Goal: Check status: Check status

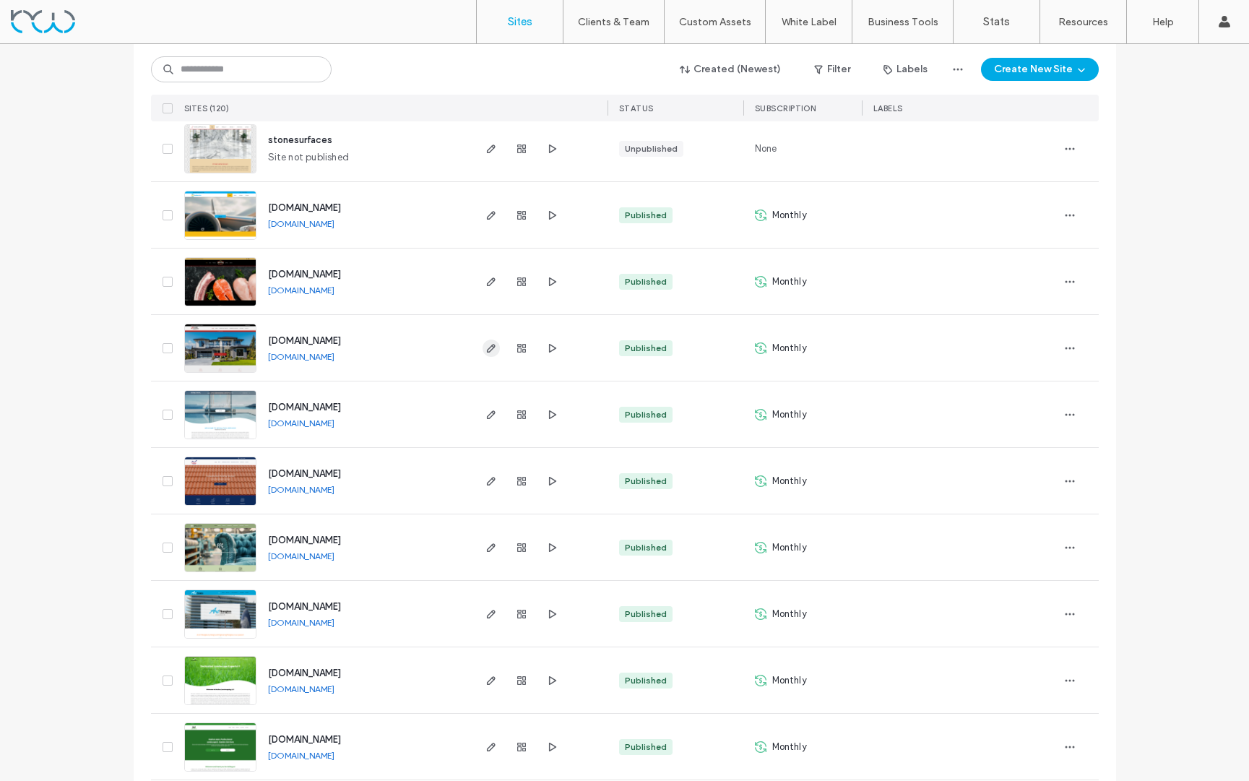
scroll to position [249, 0]
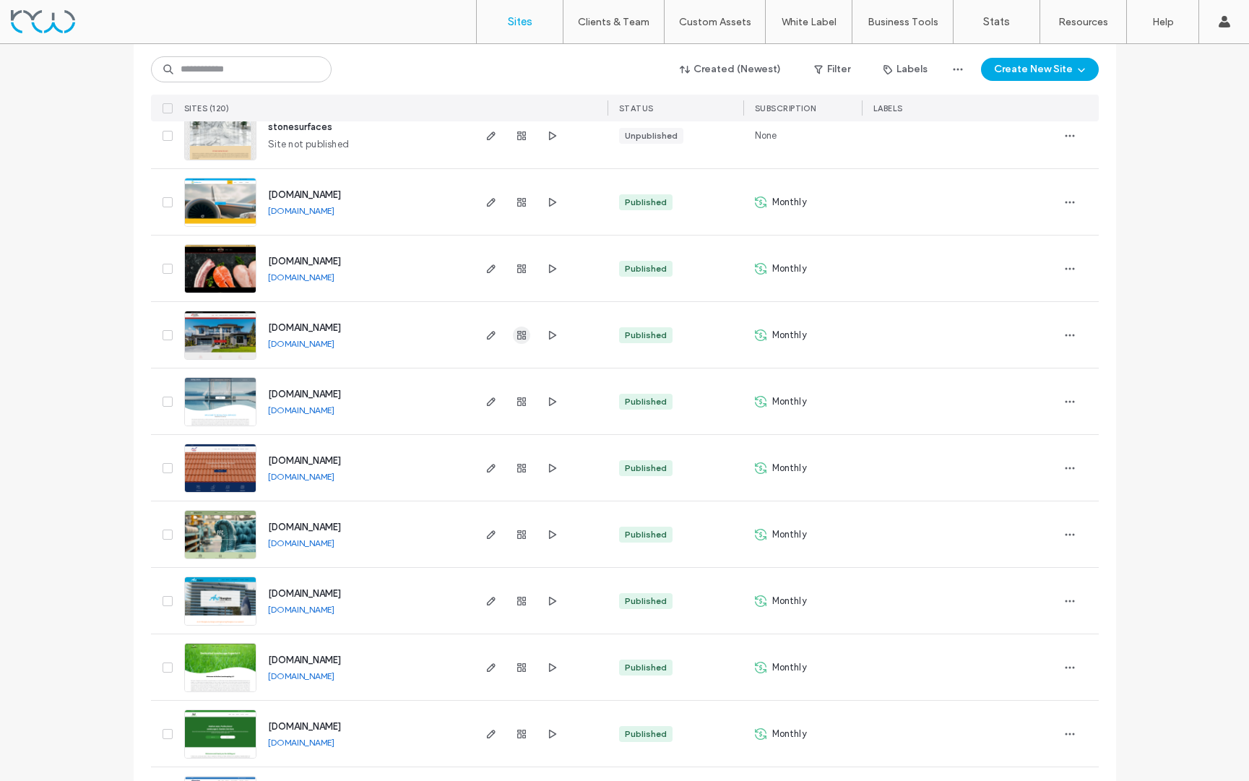
click at [516, 333] on icon "button" at bounding box center [522, 336] width 12 height 12
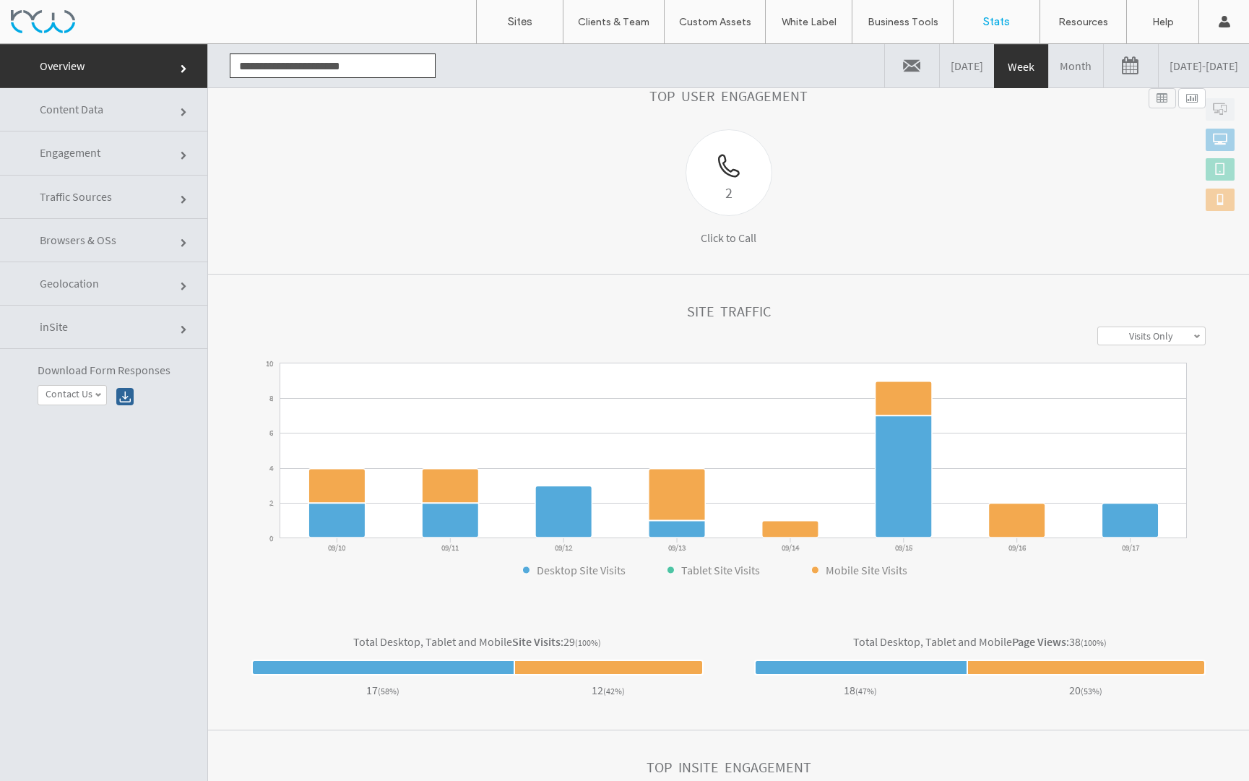
scroll to position [215, 0]
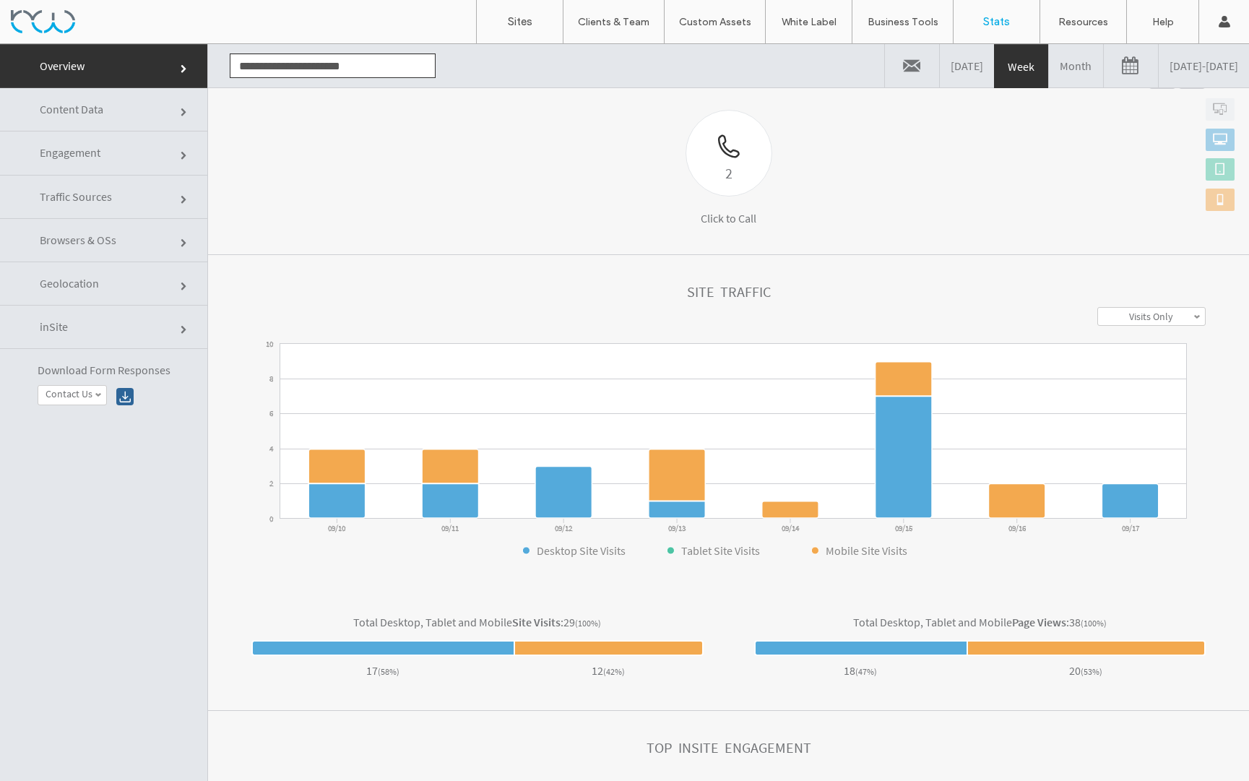
click at [1049, 73] on link "Month" at bounding box center [1076, 65] width 54 height 43
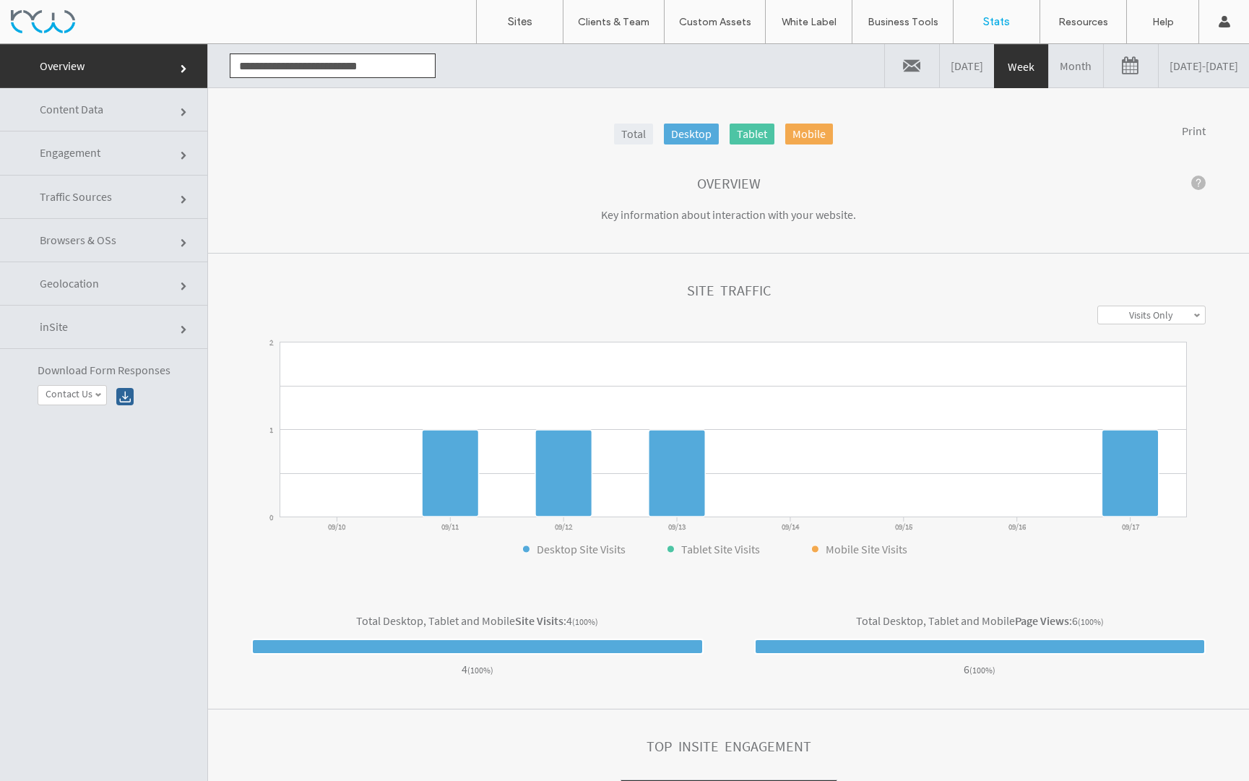
click at [1049, 69] on link "Month" at bounding box center [1076, 65] width 54 height 43
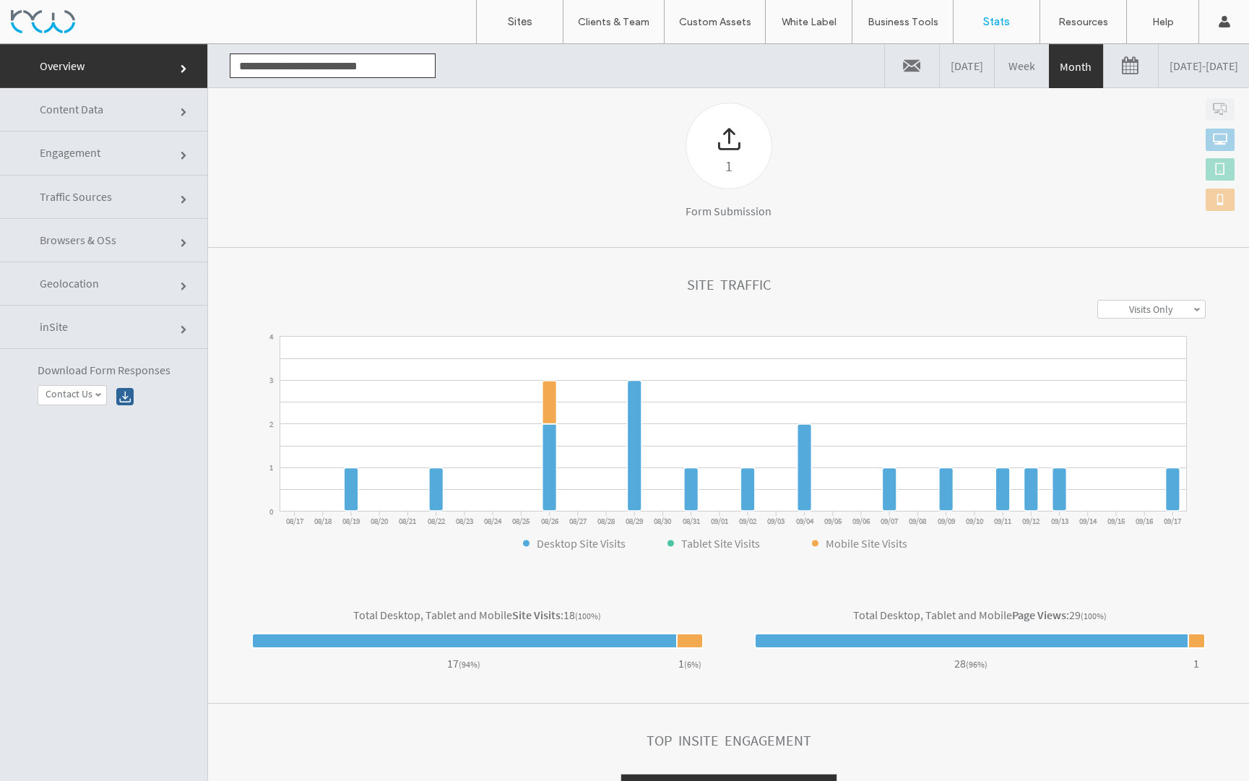
scroll to position [314, 0]
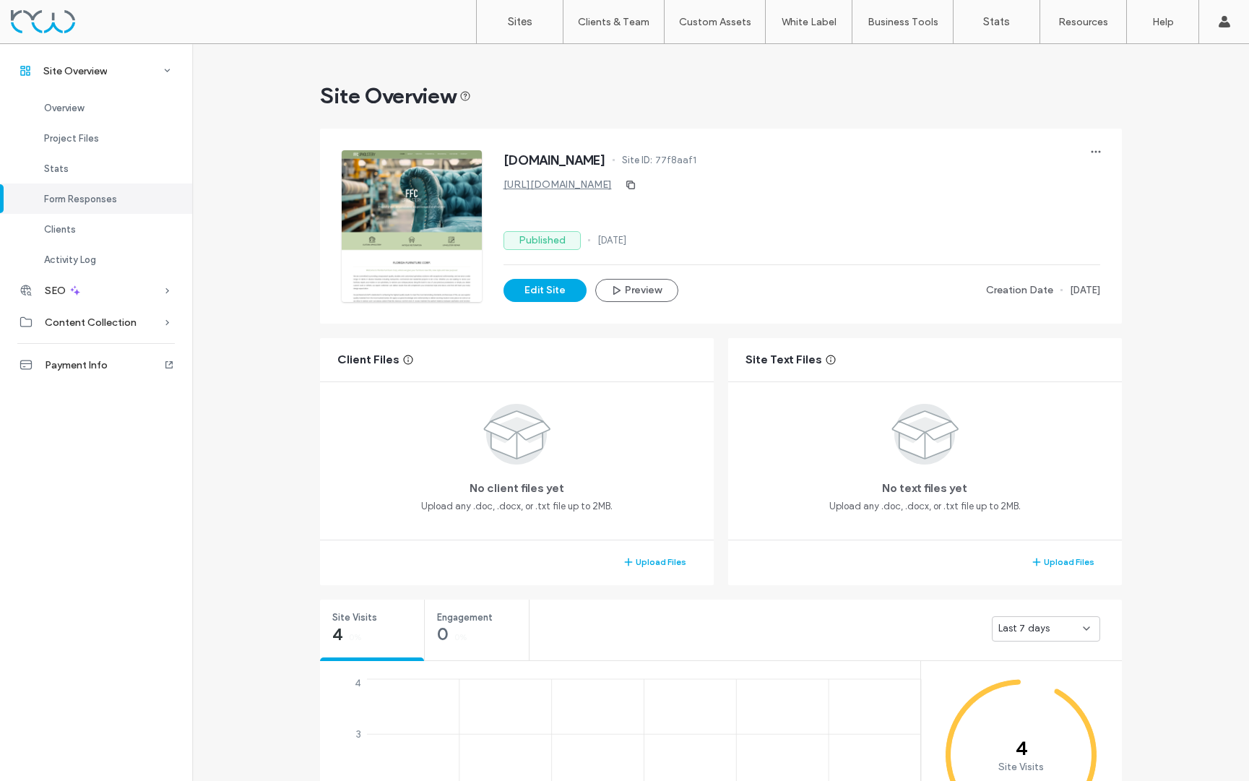
scroll to position [935, 0]
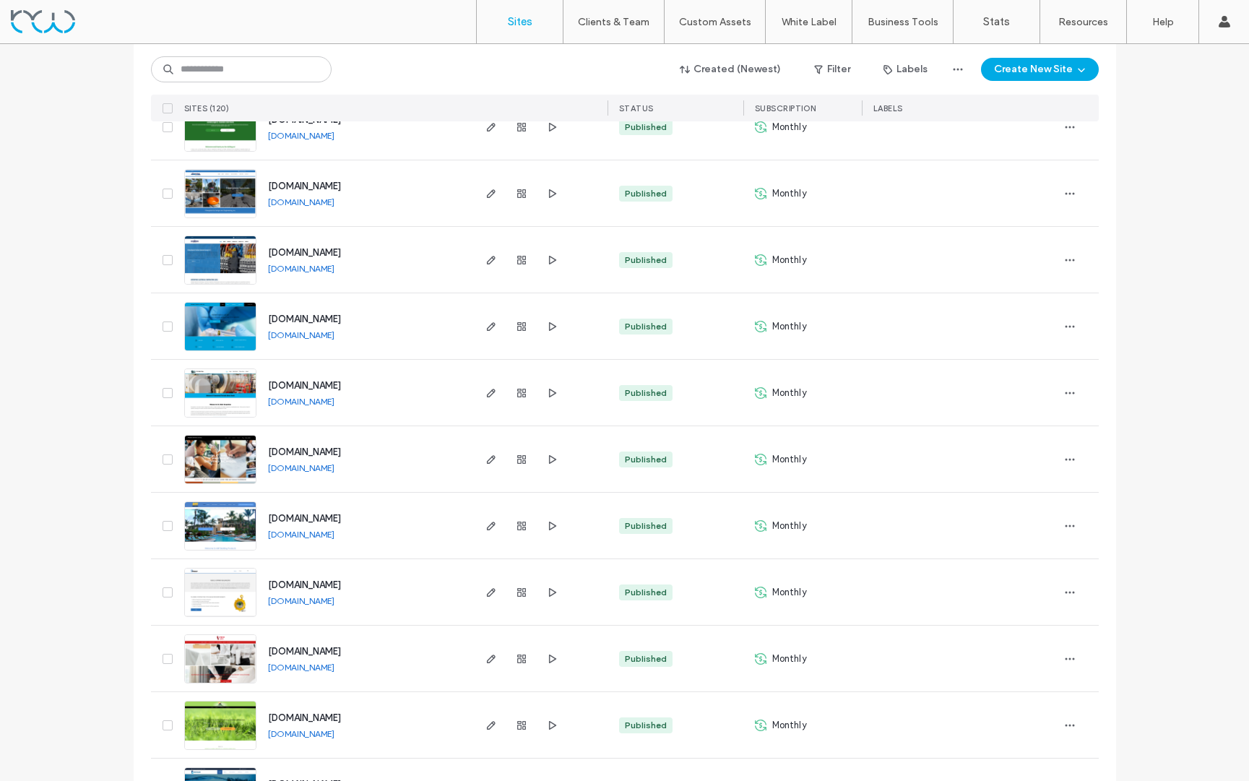
scroll to position [860, 0]
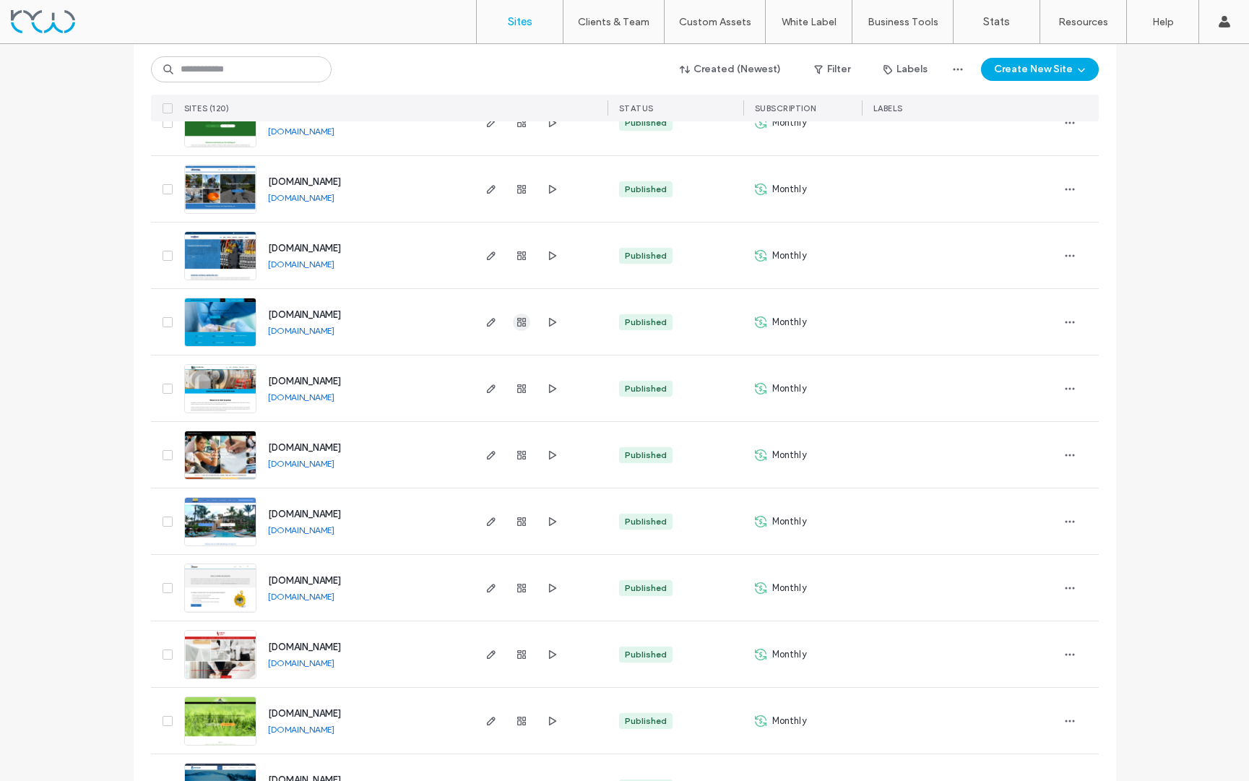
click at [517, 319] on use "button" at bounding box center [521, 322] width 9 height 9
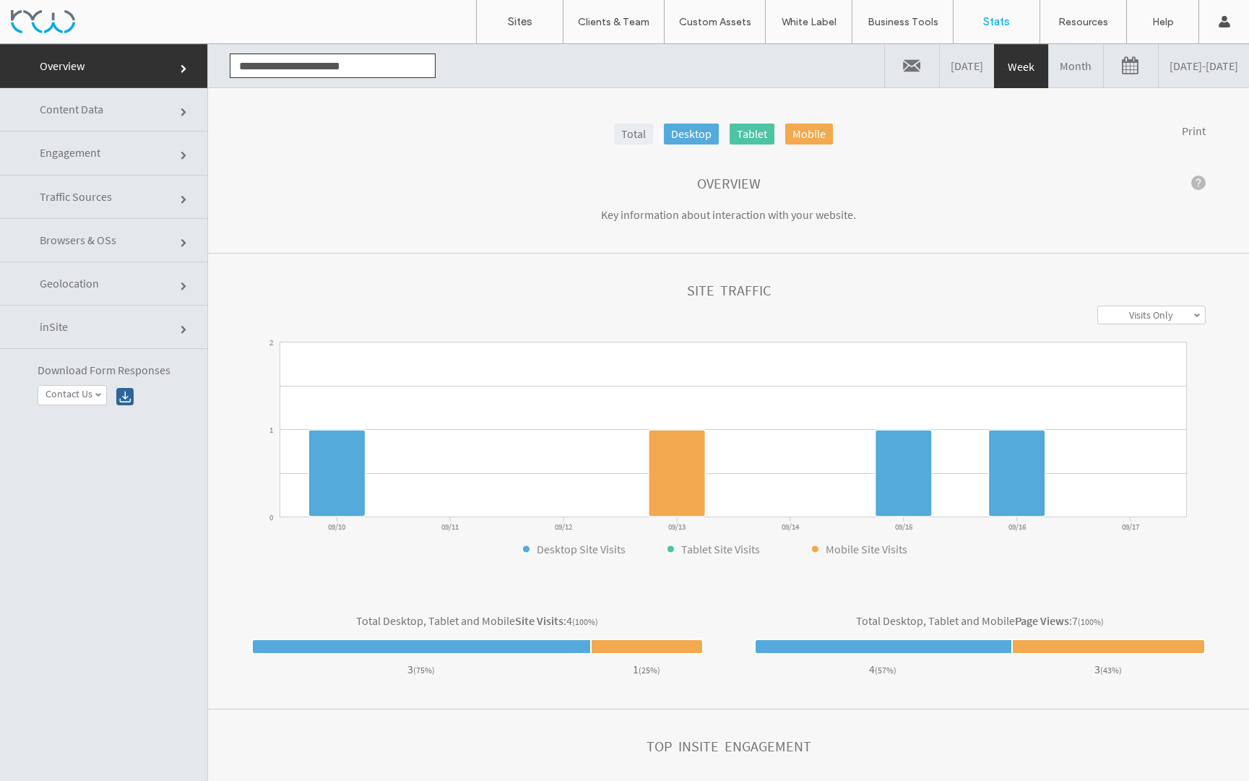
click at [1049, 65] on link "Month" at bounding box center [1076, 65] width 54 height 43
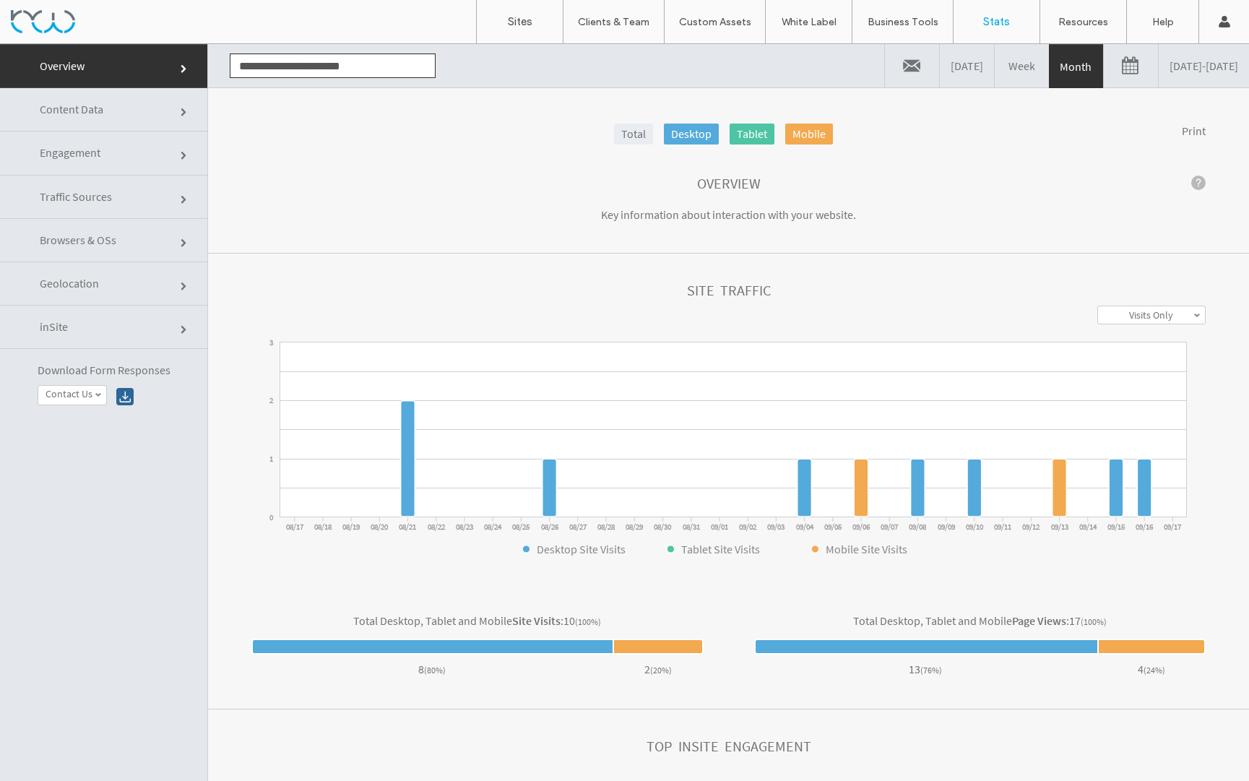
click at [1104, 64] on link at bounding box center [1131, 65] width 54 height 43
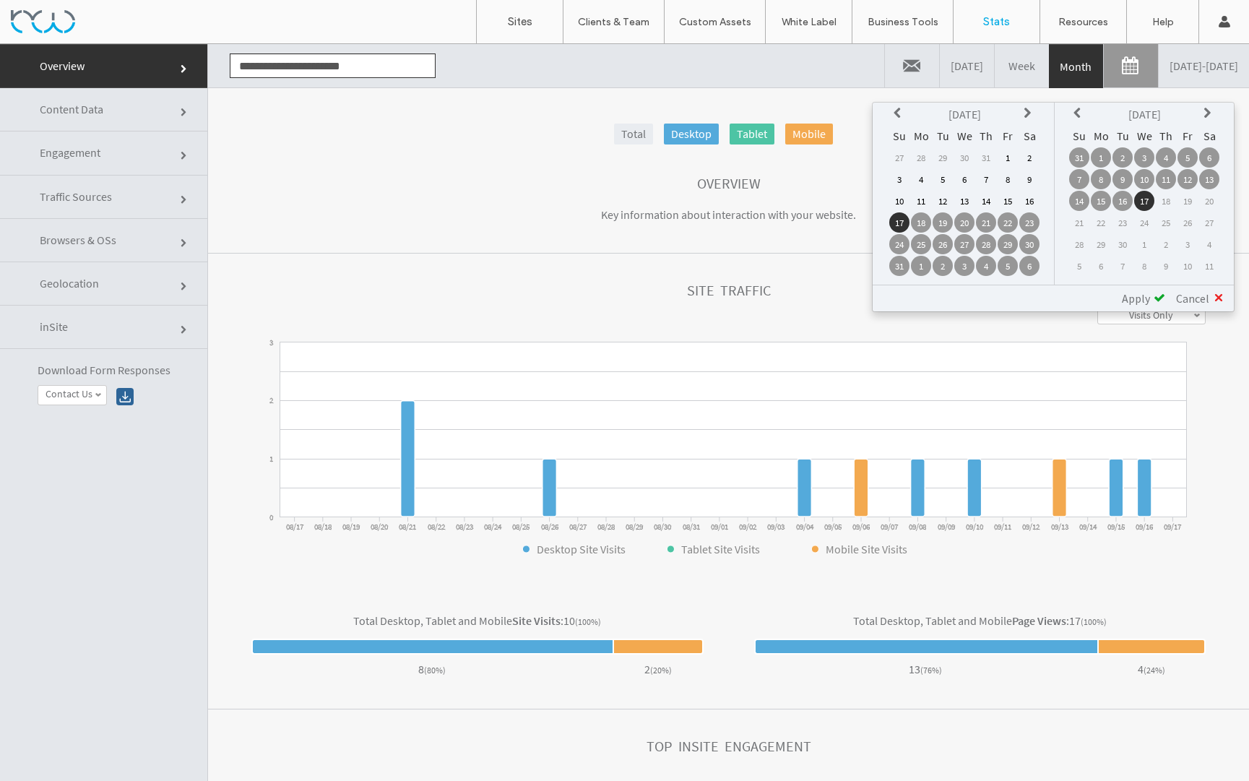
click at [904, 111] on icon at bounding box center [900, 114] width 12 height 12
click at [903, 185] on td "1" at bounding box center [900, 179] width 20 height 20
click at [1137, 296] on span "Apply" at bounding box center [1136, 298] width 28 height 14
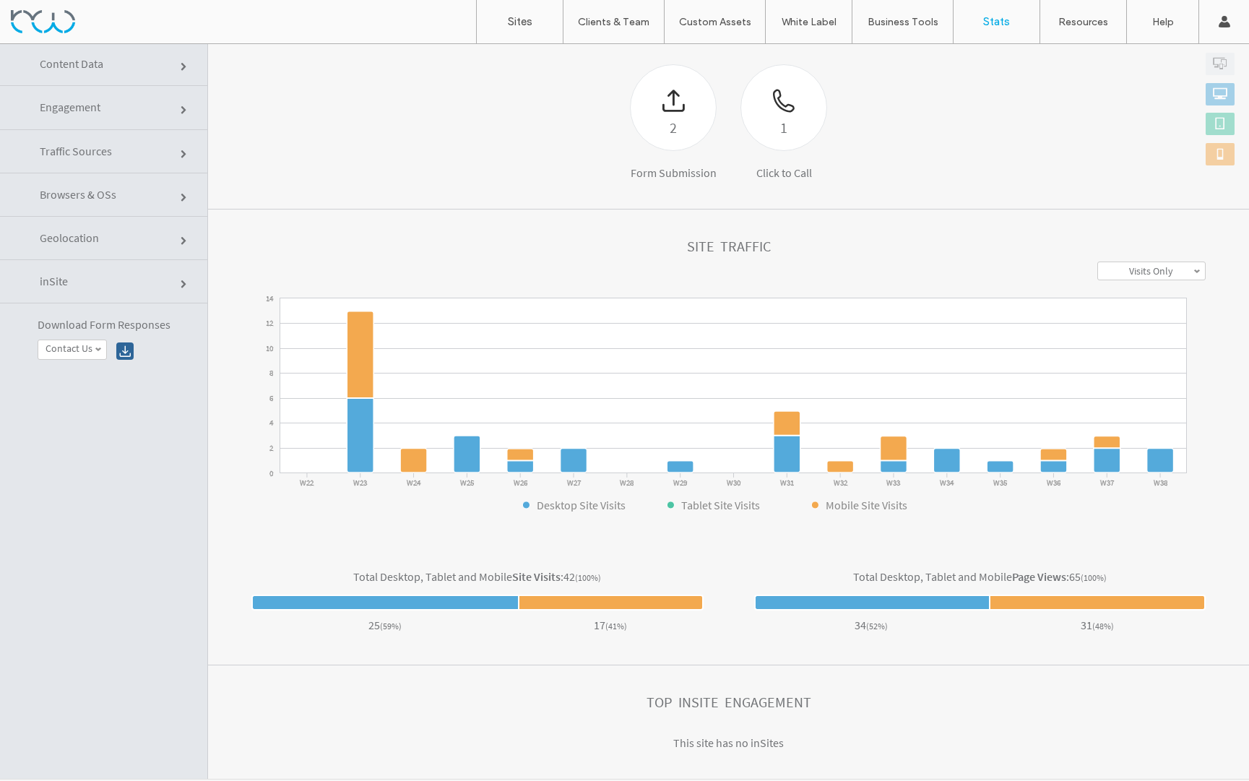
scroll to position [73, 0]
